Goal: Transaction & Acquisition: Book appointment/travel/reservation

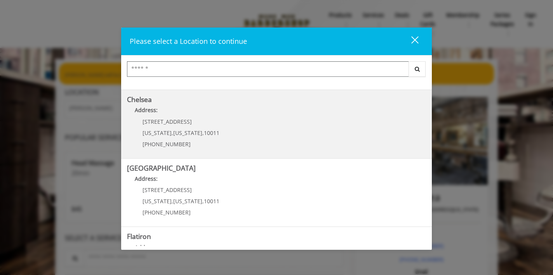
scroll to position [62, 0]
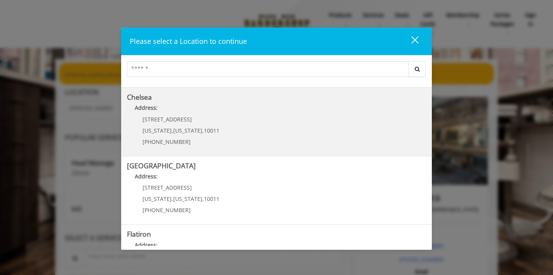
click at [260, 131] on link "Chelsea Address: [STREET_ADDRESS][US_STATE][US_STATE] (917) 639-3902" at bounding box center [276, 122] width 299 height 57
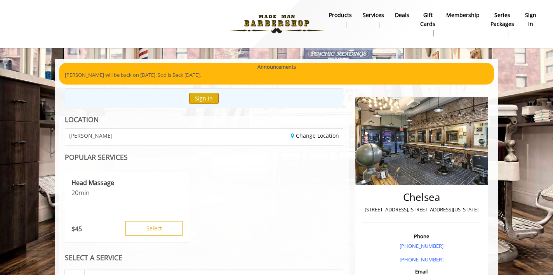
click at [200, 99] on button "Sign In" at bounding box center [204, 98] width 30 height 11
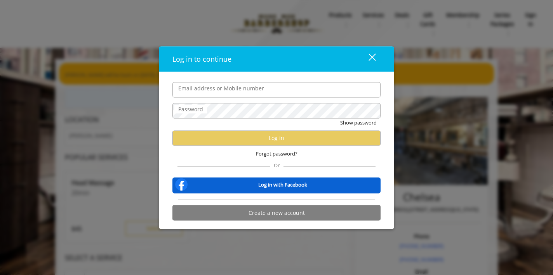
click at [257, 95] on input "Email address or Mobile number" at bounding box center [276, 90] width 208 height 16
type input "**********"
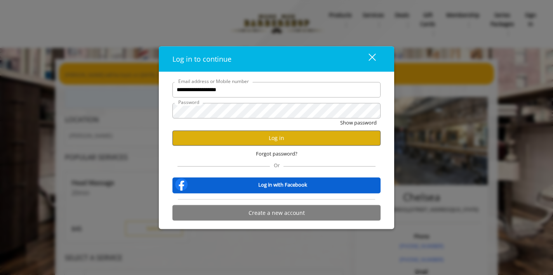
click at [315, 135] on button "Log in" at bounding box center [276, 137] width 208 height 15
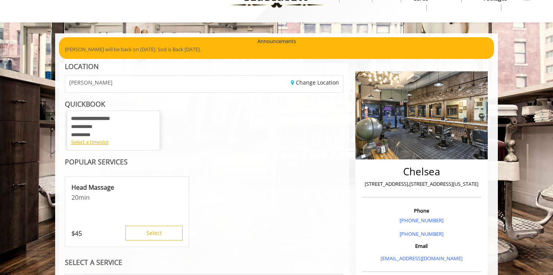
scroll to position [56, 0]
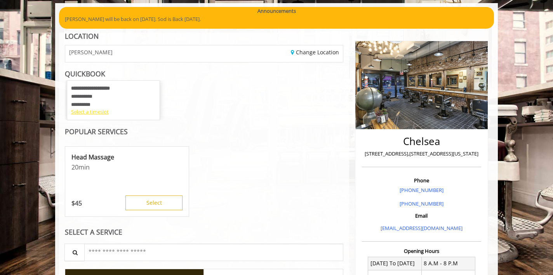
click at [101, 111] on div "Select a timeslot" at bounding box center [113, 112] width 85 height 8
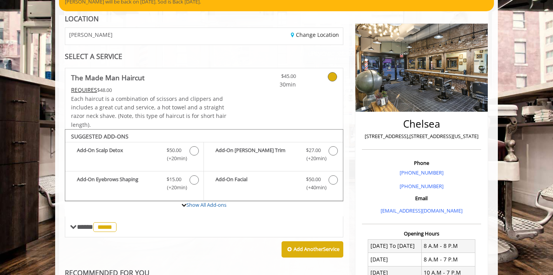
scroll to position [69, 0]
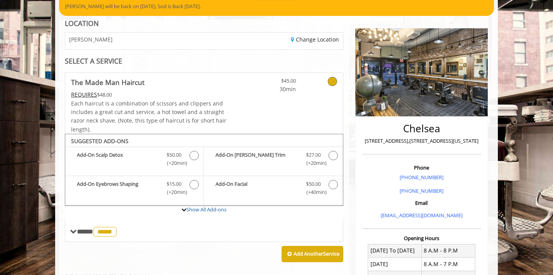
click at [170, 106] on span "Each haircut is a combination of scissors and clippers and includes a great cut…" at bounding box center [148, 116] width 155 height 33
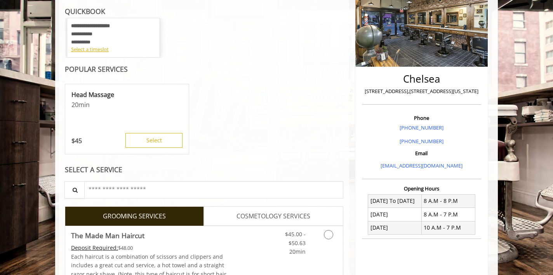
scroll to position [49, 0]
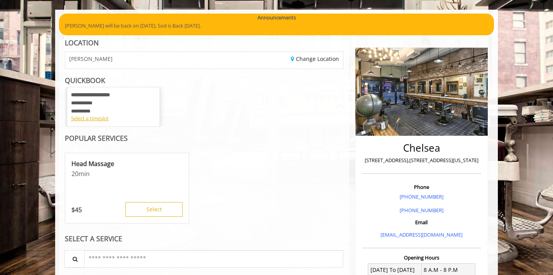
click at [141, 109] on div "**********" at bounding box center [113, 102] width 85 height 23
click at [94, 123] on div "**********" at bounding box center [113, 107] width 93 height 40
click at [94, 120] on div "Select a timeslot" at bounding box center [113, 119] width 85 height 8
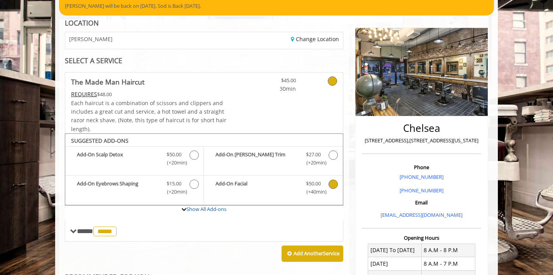
scroll to position [75, 0]
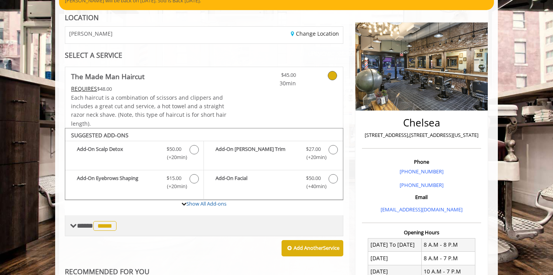
click at [80, 223] on span "**** ***** ********" at bounding box center [98, 225] width 42 height 7
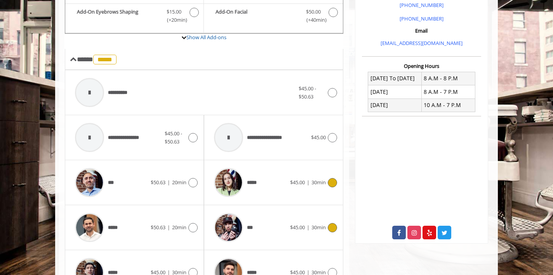
scroll to position [241, 0]
click at [292, 178] on div "$45.00 | 30min" at bounding box center [313, 182] width 47 height 9
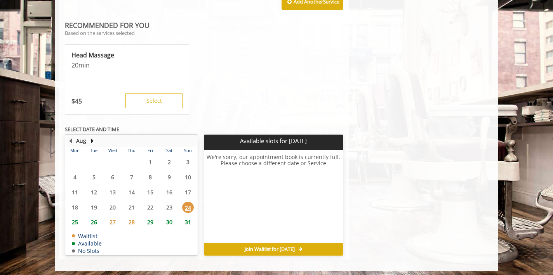
scroll to position [591, 0]
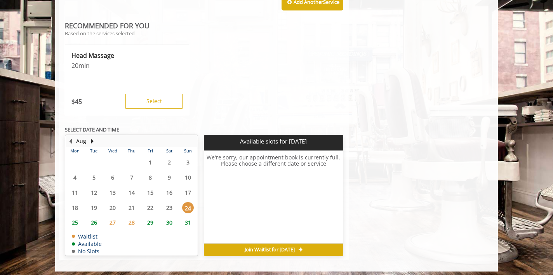
click at [77, 218] on span "25" at bounding box center [75, 222] width 12 height 11
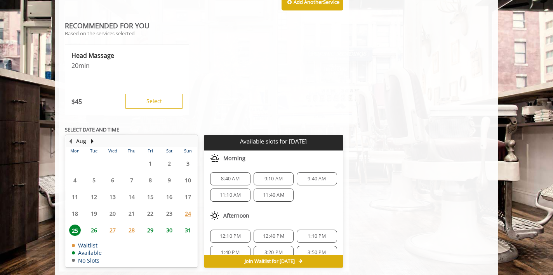
scroll to position [603, 0]
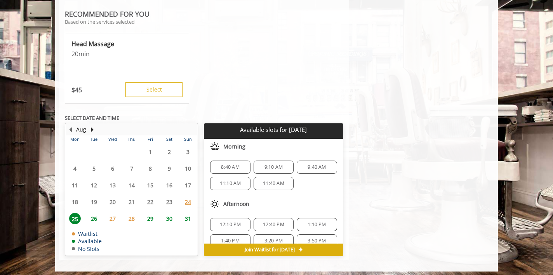
click at [95, 217] on span "26" at bounding box center [94, 218] width 12 height 11
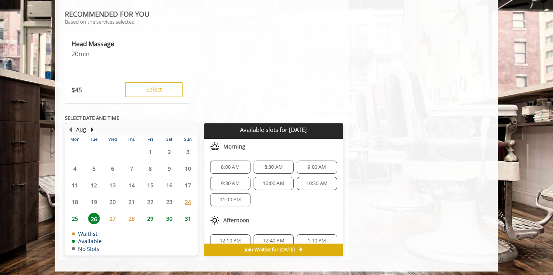
click at [222, 164] on span "8:00 AM" at bounding box center [230, 167] width 18 height 6
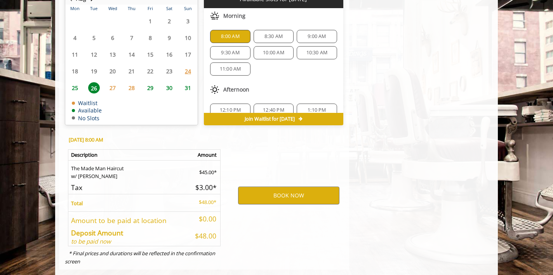
scroll to position [741, 0]
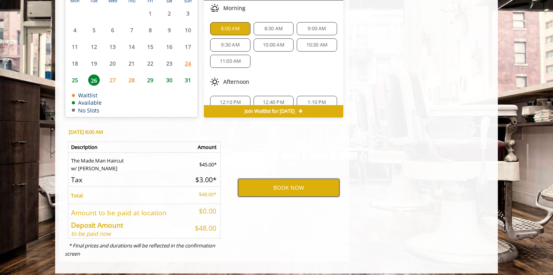
click at [280, 181] on button "BOOK NOW" at bounding box center [288, 188] width 101 height 18
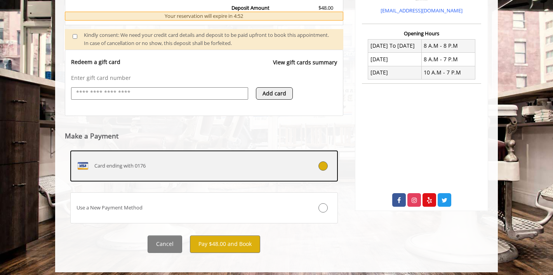
scroll to position [273, 0]
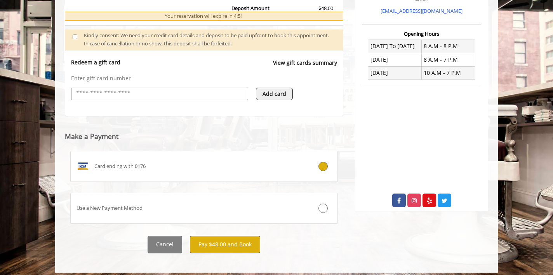
click at [235, 241] on button "Pay $48.00 and Book" at bounding box center [225, 244] width 70 height 17
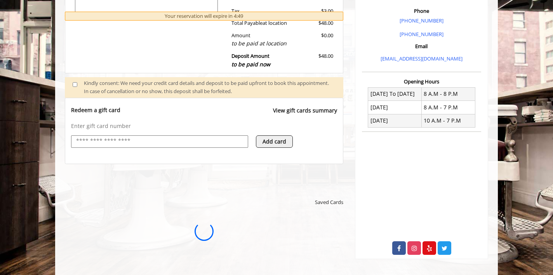
scroll to position [0, 0]
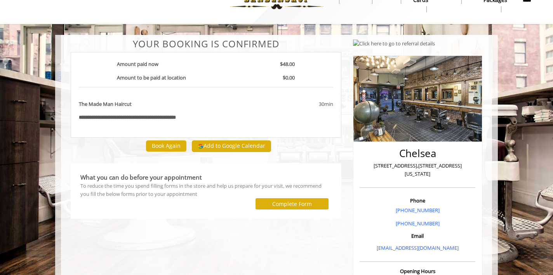
scroll to position [25, 0]
